Goal: Find specific page/section: Find specific page/section

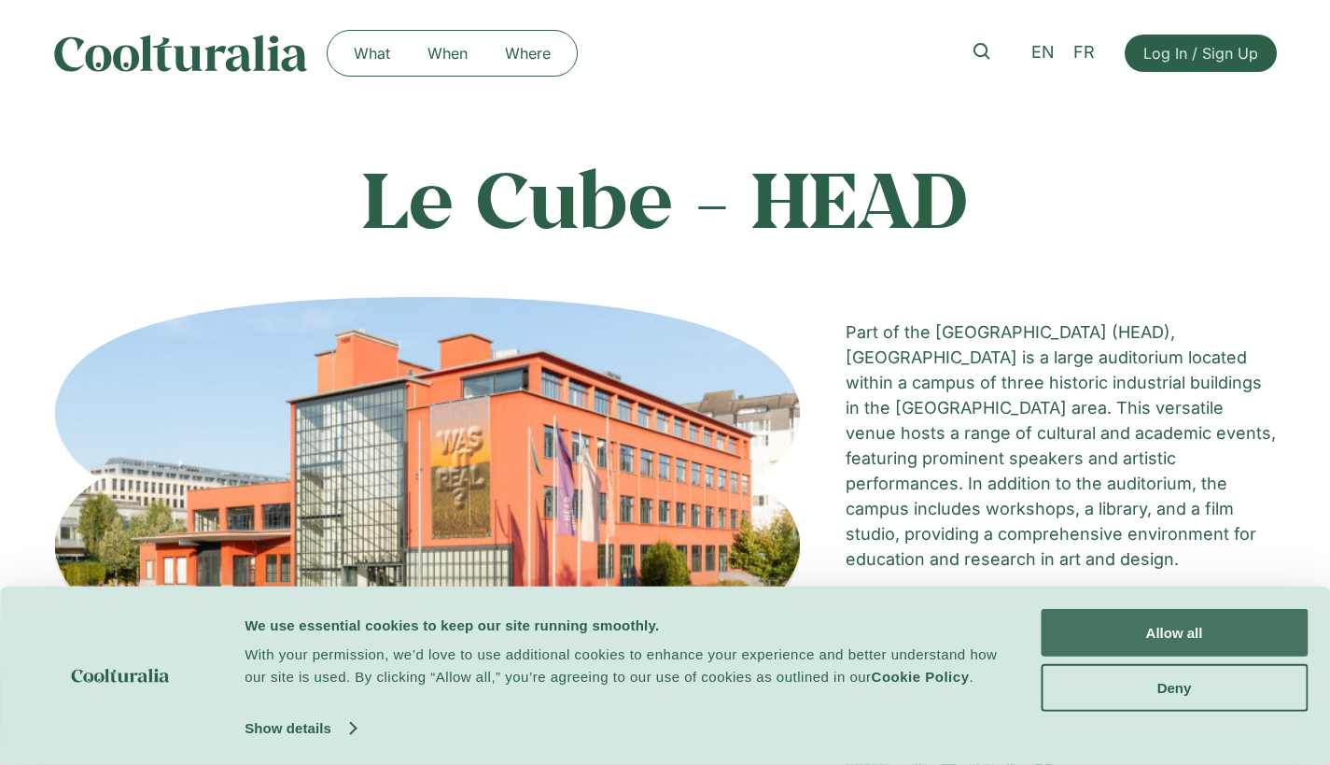
drag, startPoint x: 0, startPoint y: 0, endPoint x: 1151, endPoint y: 636, distance: 1315.1
click at [1151, 636] on button "Allow all" at bounding box center [1174, 633] width 267 height 48
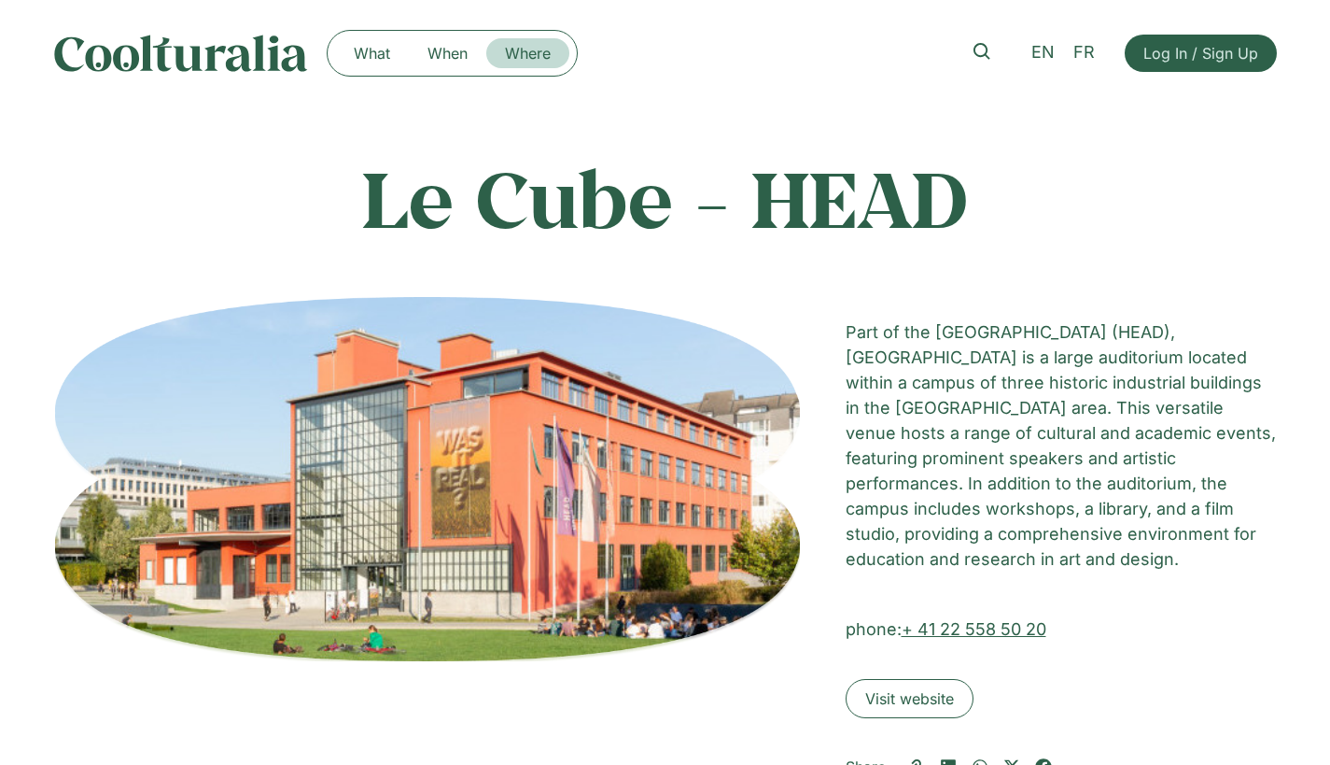
click at [544, 53] on link "Where" at bounding box center [527, 53] width 83 height 30
click at [521, 52] on link "Where" at bounding box center [527, 53] width 83 height 30
click at [898, 698] on span "Visit website" at bounding box center [909, 698] width 89 height 22
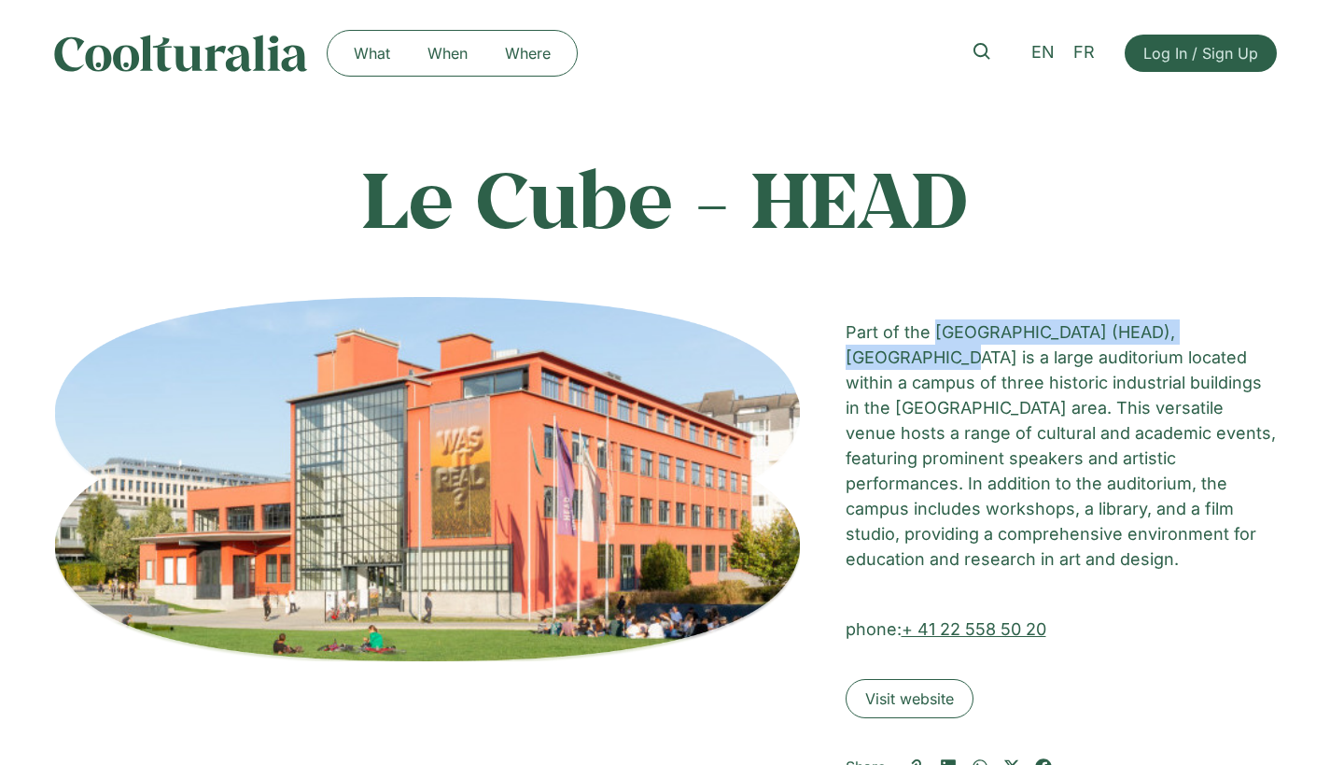
drag, startPoint x: 935, startPoint y: 331, endPoint x: 1302, endPoint y: 339, distance: 367.0
click at [1302, 339] on div "Le Cube - HEAD Le Cube - HEAD Part of the Geneva School of Art and Design (HEAD…" at bounding box center [665, 475] width 1330 height 738
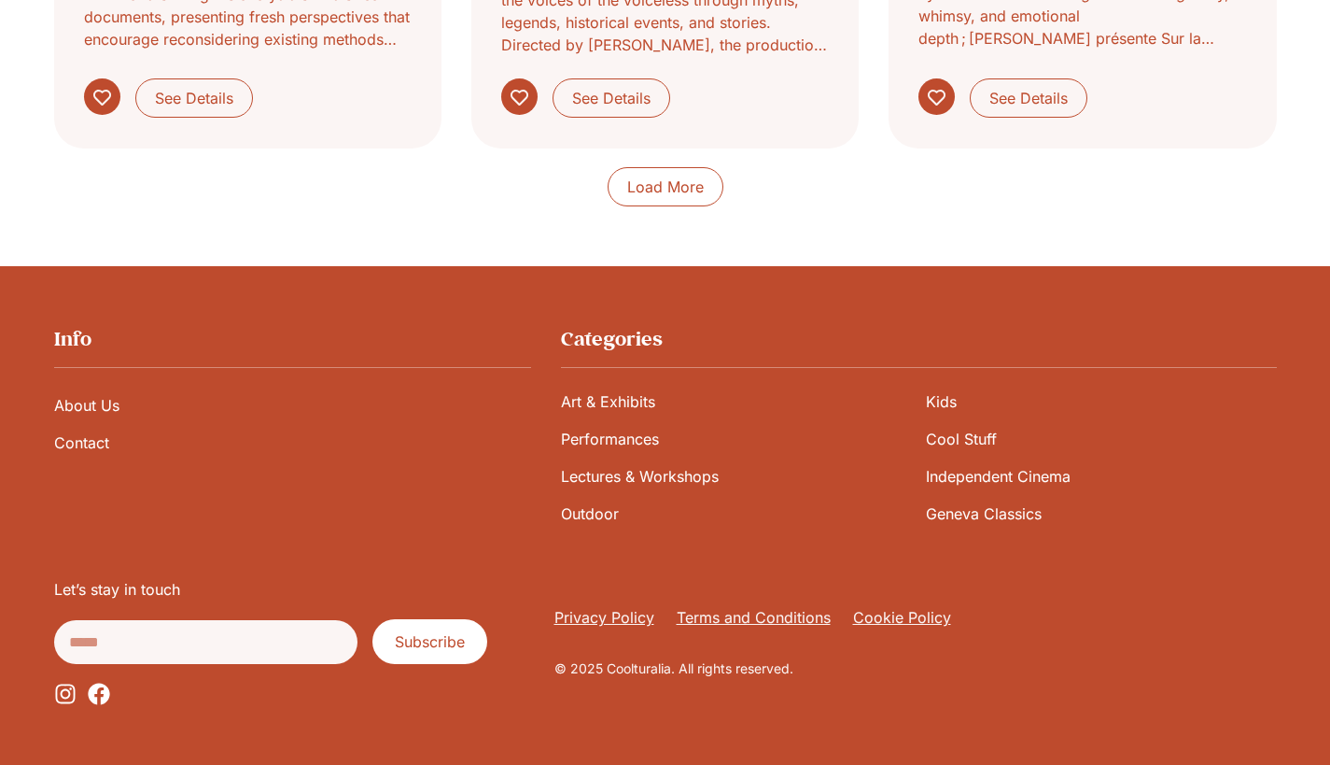
scroll to position [1871, 0]
click at [87, 448] on link "Contact" at bounding box center [292, 442] width 477 height 37
